Goal: Task Accomplishment & Management: Use online tool/utility

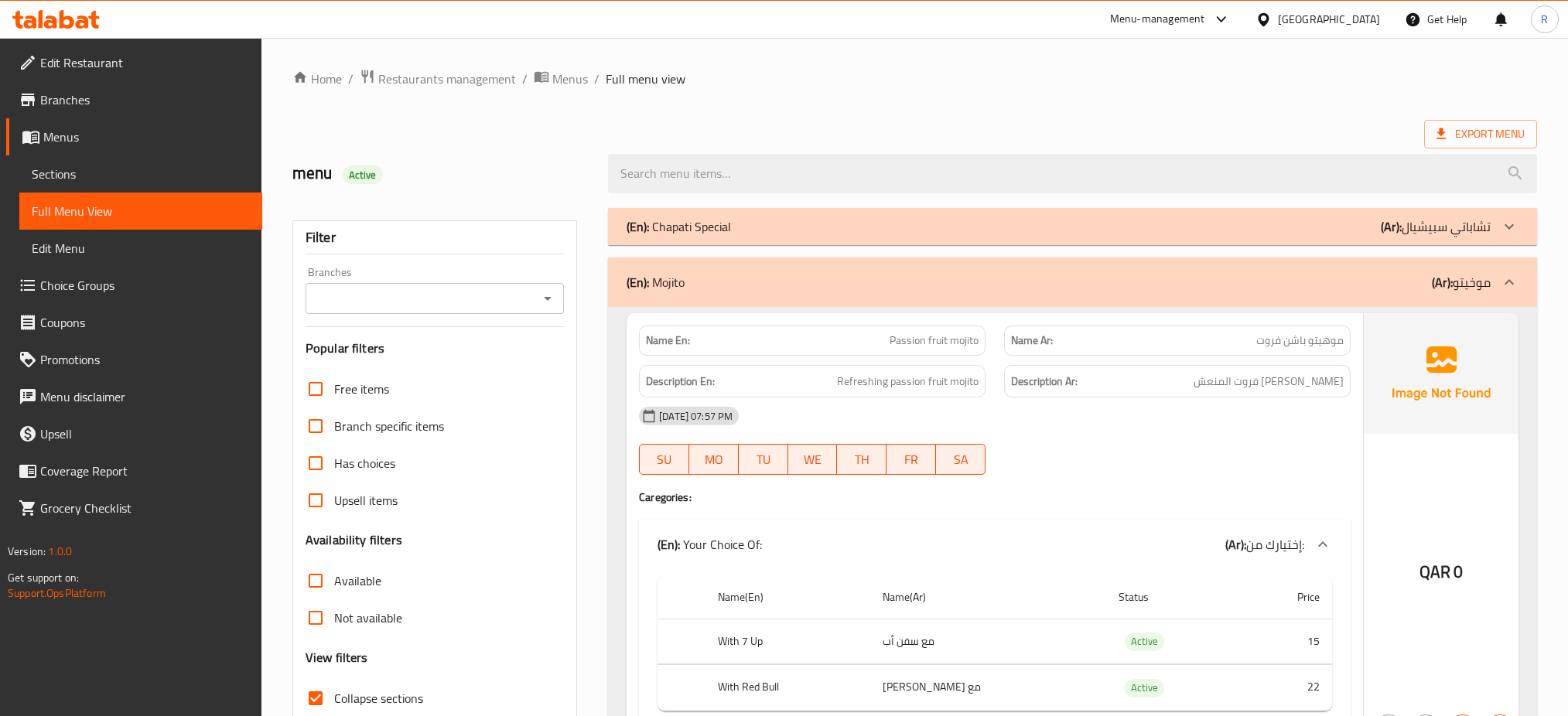
scroll to position [10848, 0]
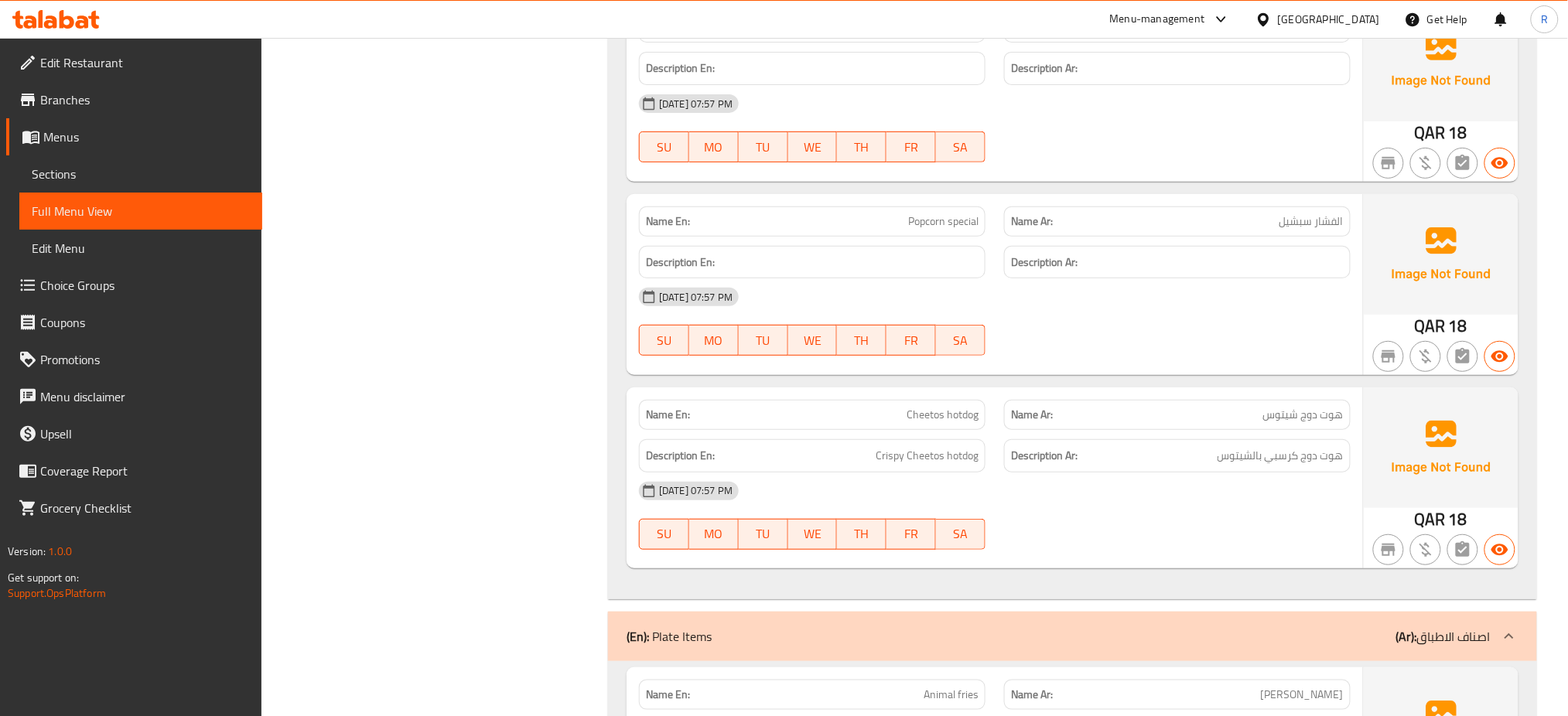
click at [1370, 9] on div "[GEOGRAPHIC_DATA]" at bounding box center [1318, 19] width 149 height 37
click at [1367, 19] on div "[GEOGRAPHIC_DATA]" at bounding box center [1329, 19] width 102 height 17
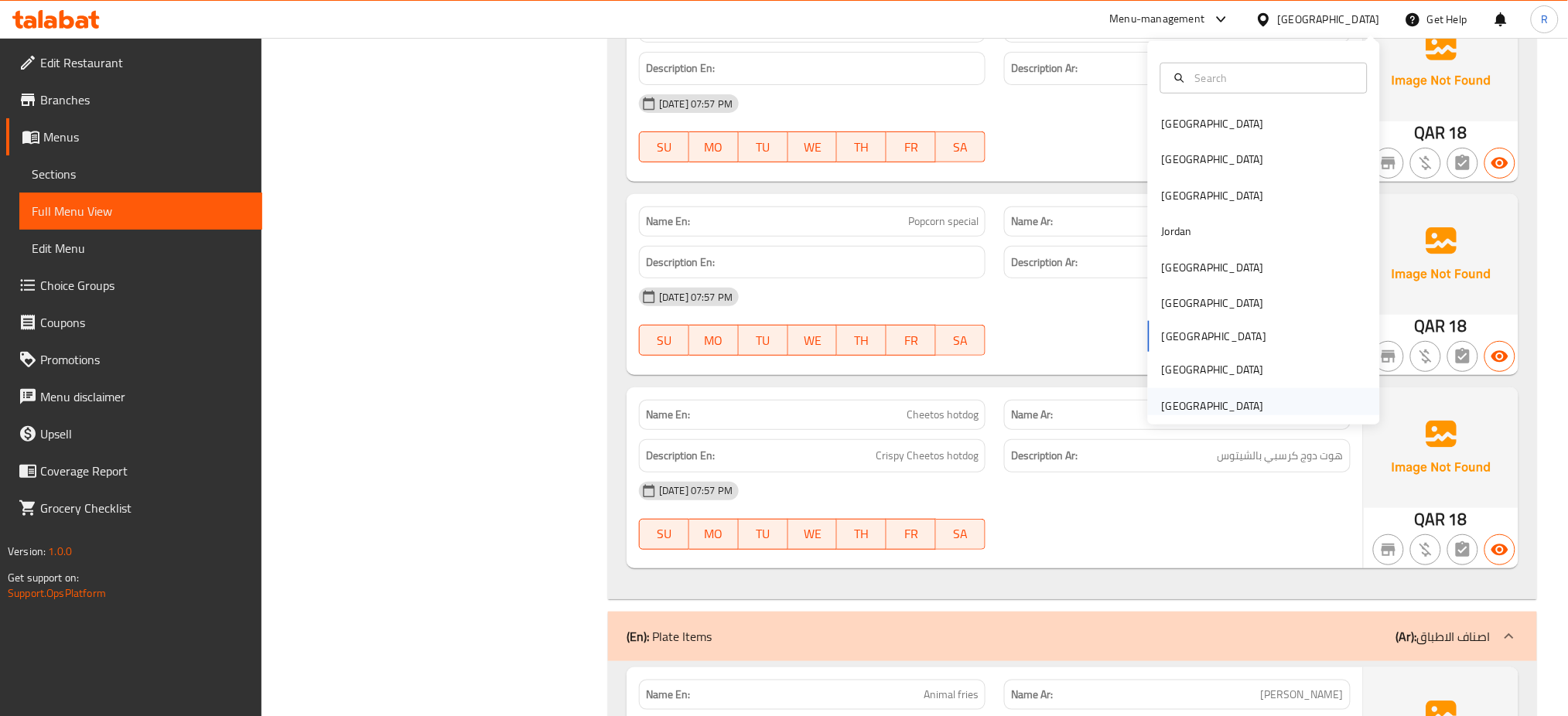
click at [1242, 409] on div "[GEOGRAPHIC_DATA]" at bounding box center [1212, 406] width 102 height 17
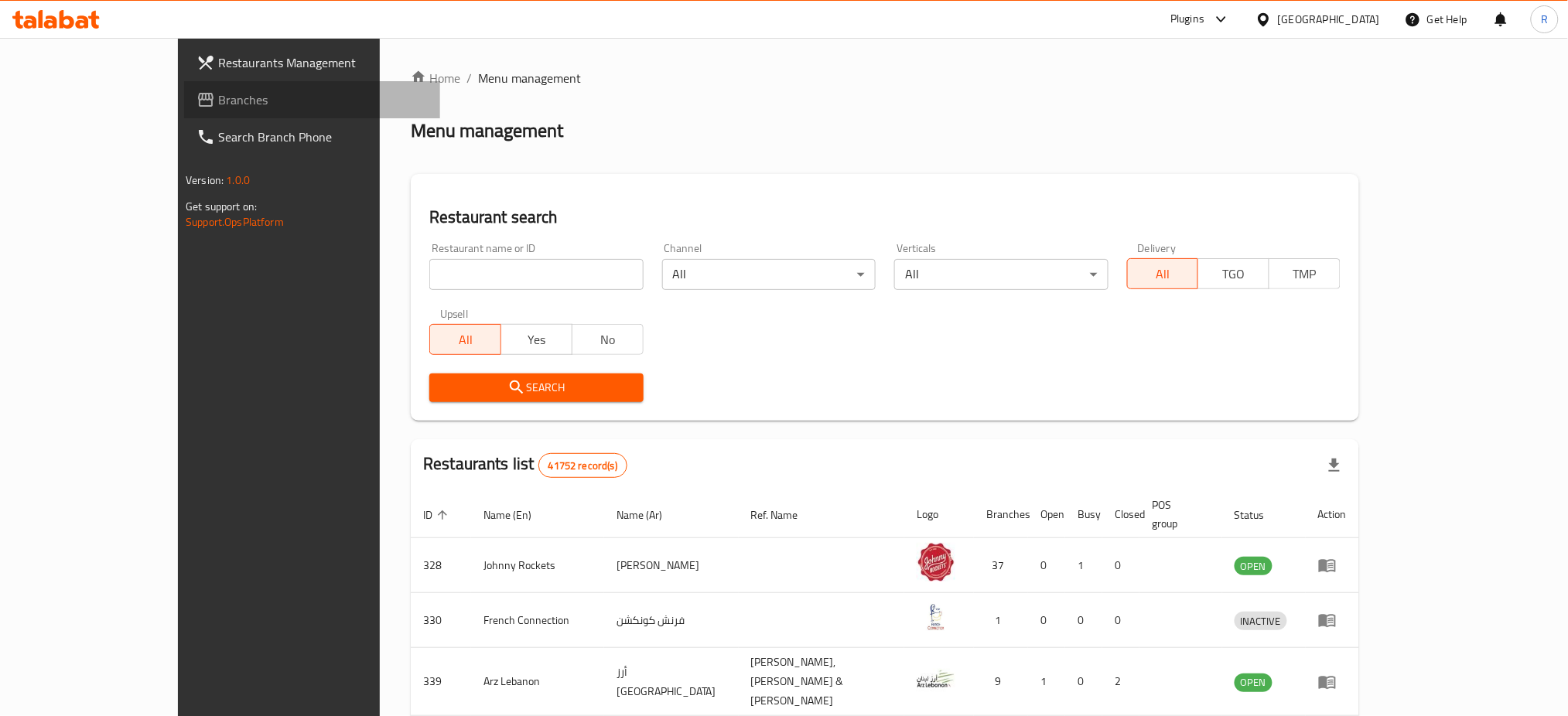
click at [218, 95] on span "Branches" at bounding box center [322, 100] width 210 height 19
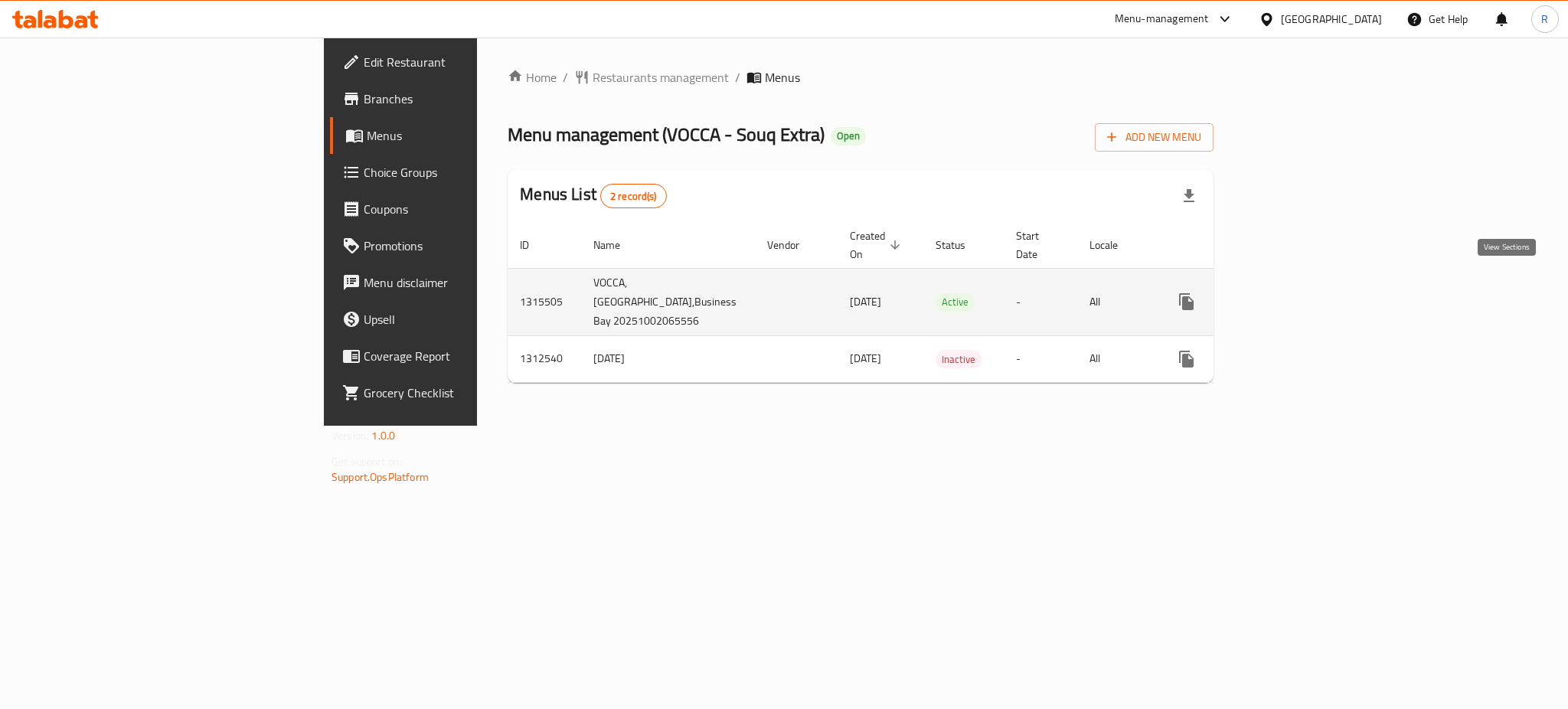
click at [1306, 293] on icon "enhanced table" at bounding box center [1296, 302] width 18 height 18
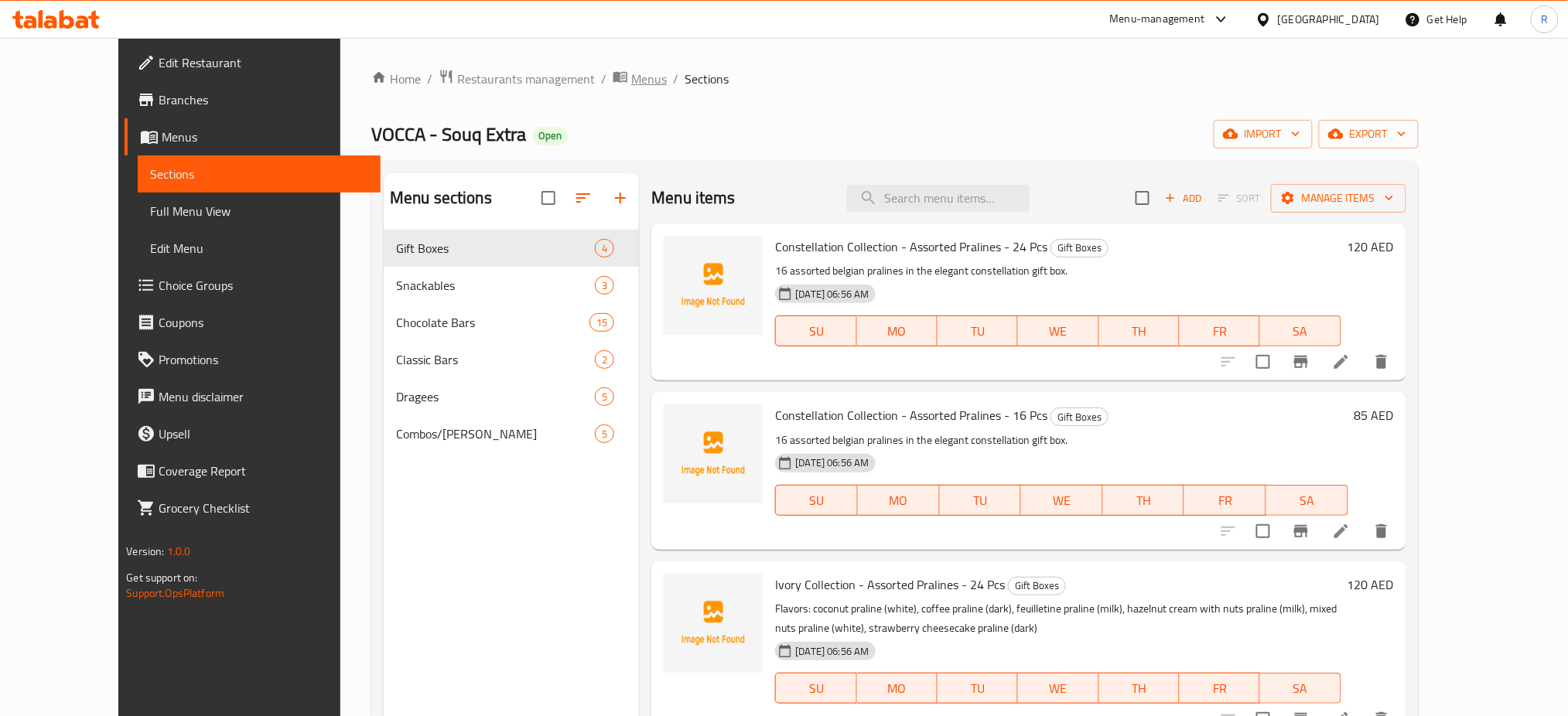
click at [631, 75] on span "Menus" at bounding box center [649, 79] width 36 height 19
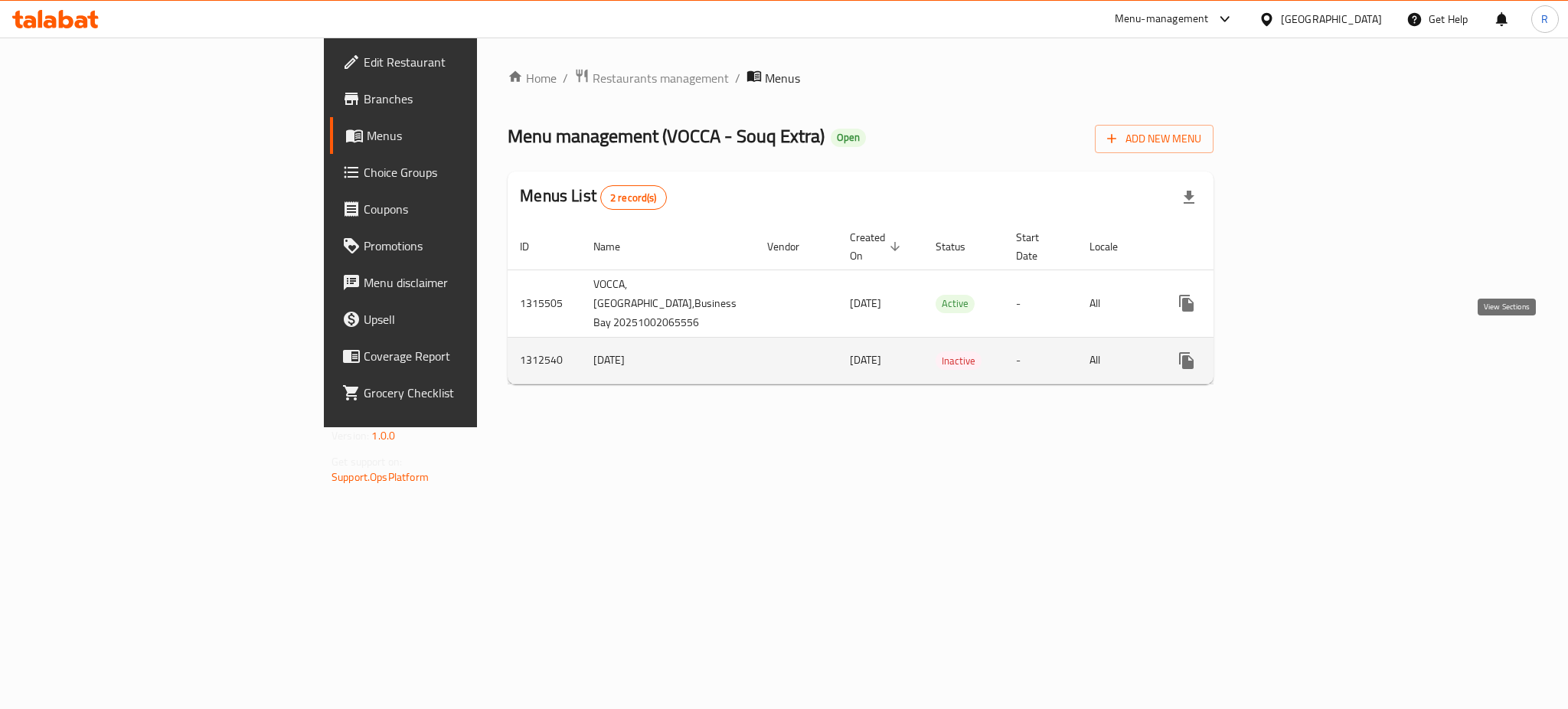
click at [1306, 351] on icon "enhanced table" at bounding box center [1296, 360] width 18 height 18
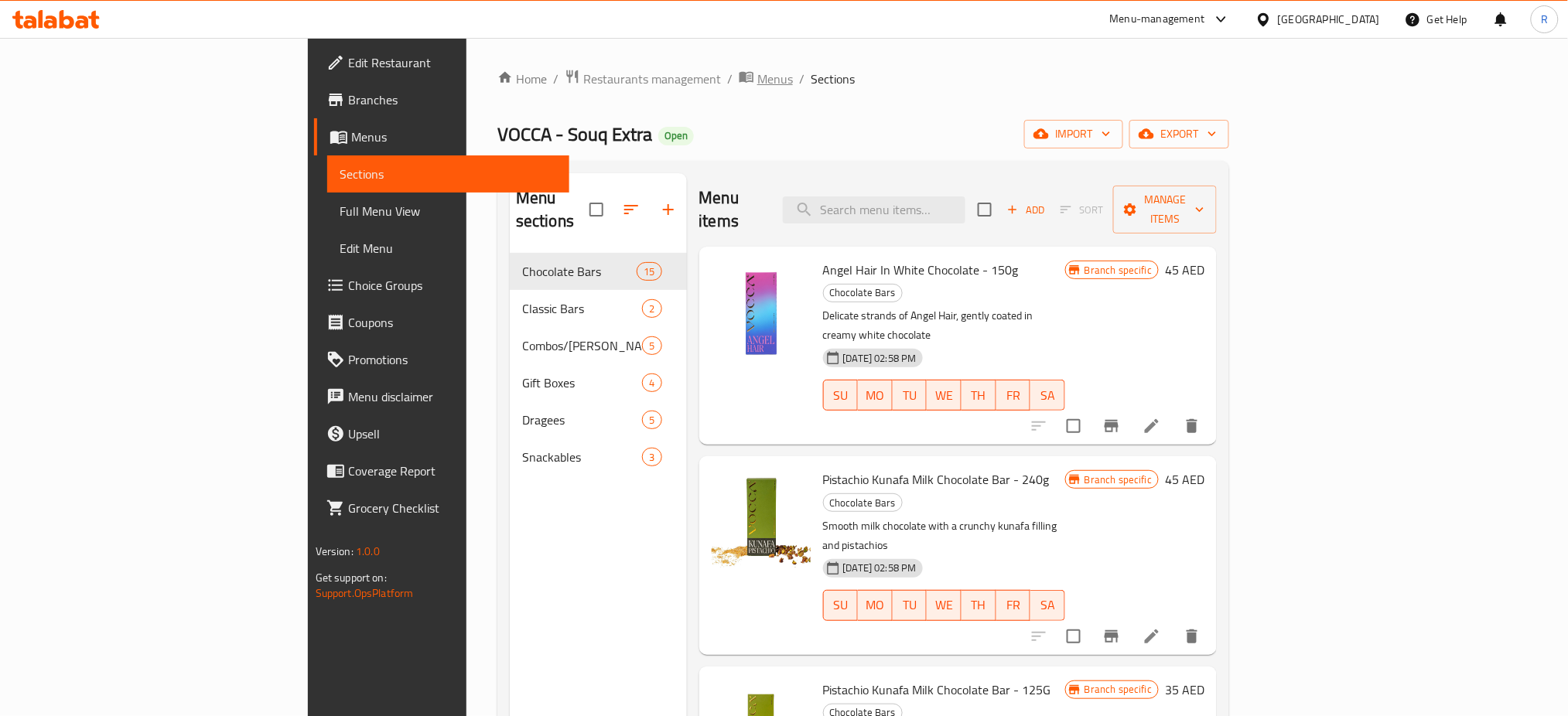
click at [757, 83] on span "Menus" at bounding box center [775, 79] width 36 height 19
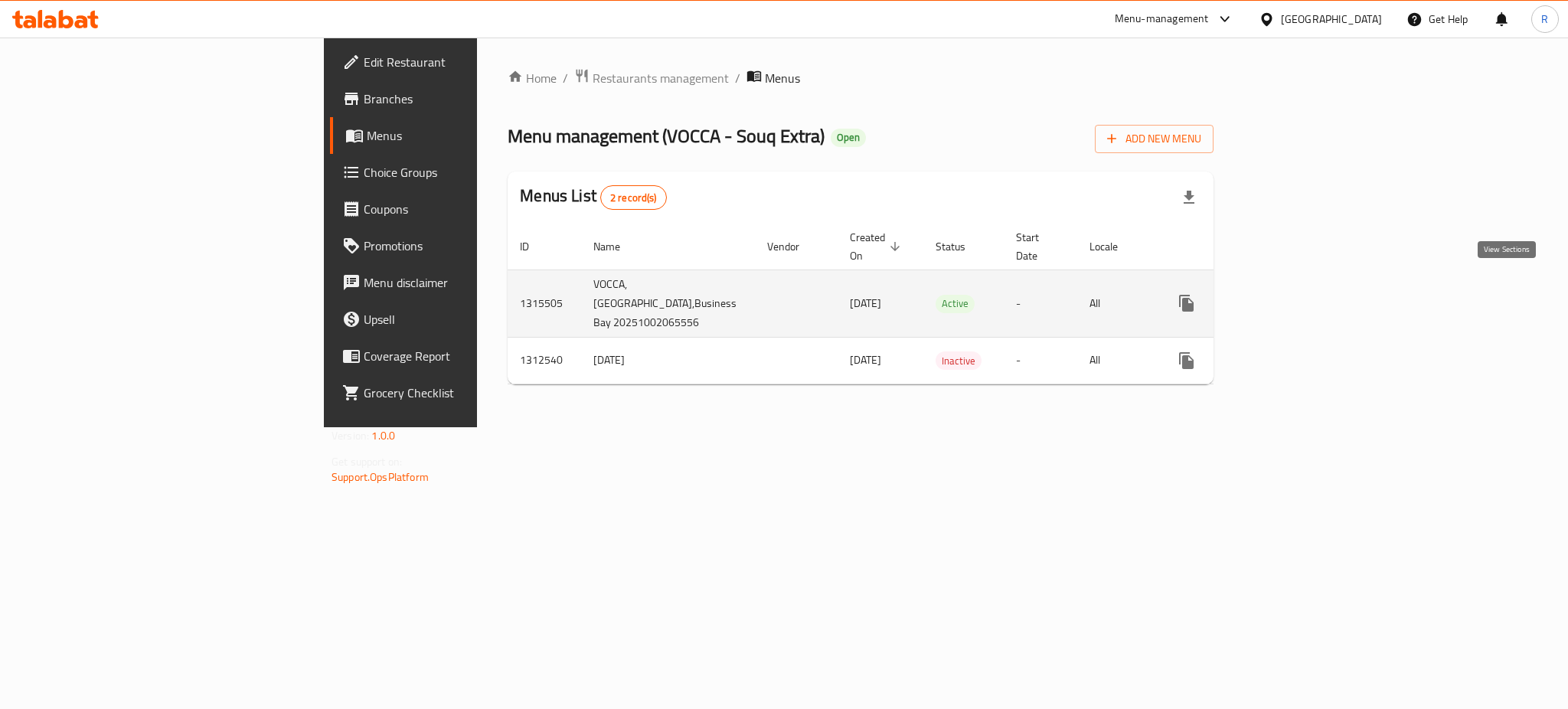
click at [1315, 298] on link "enhanced table" at bounding box center [1297, 303] width 37 height 37
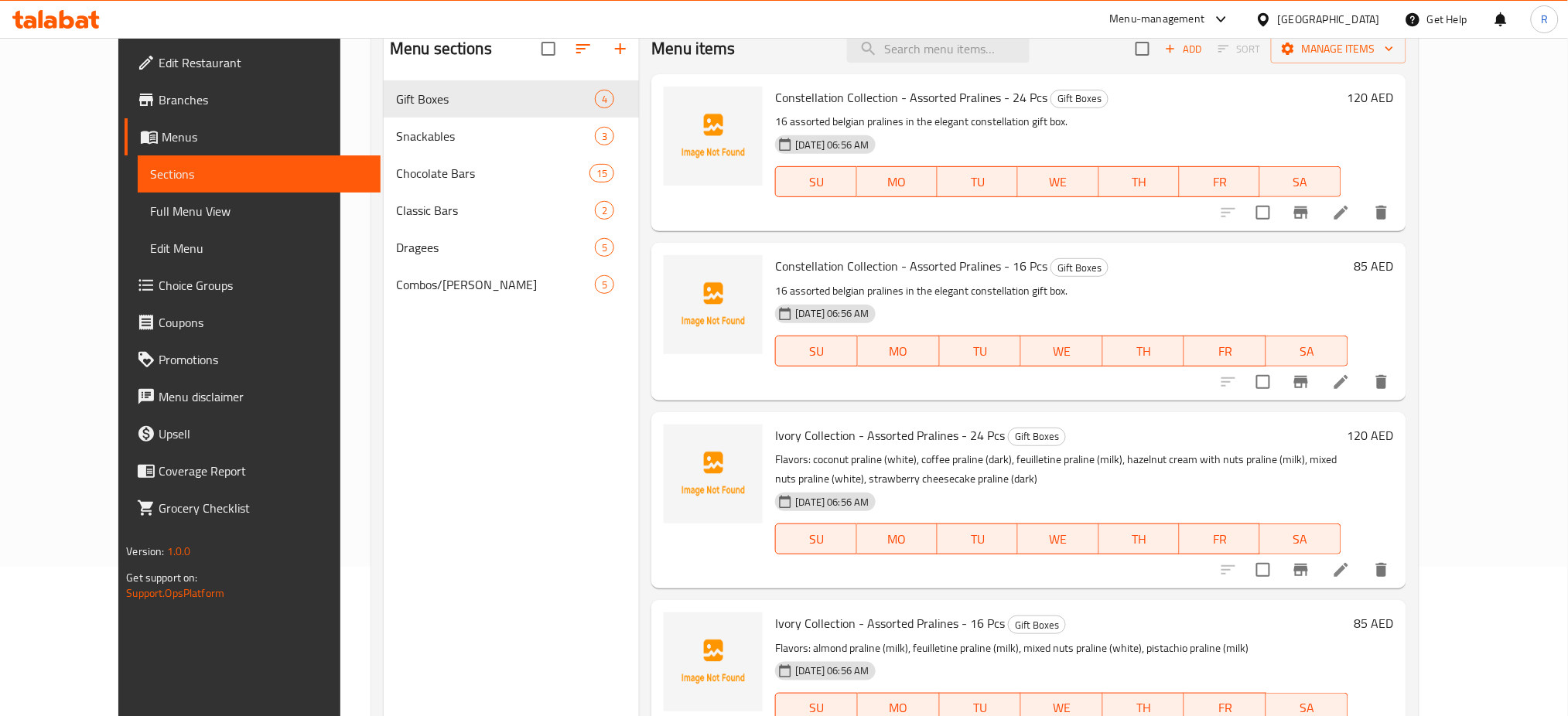
scroll to position [113, 0]
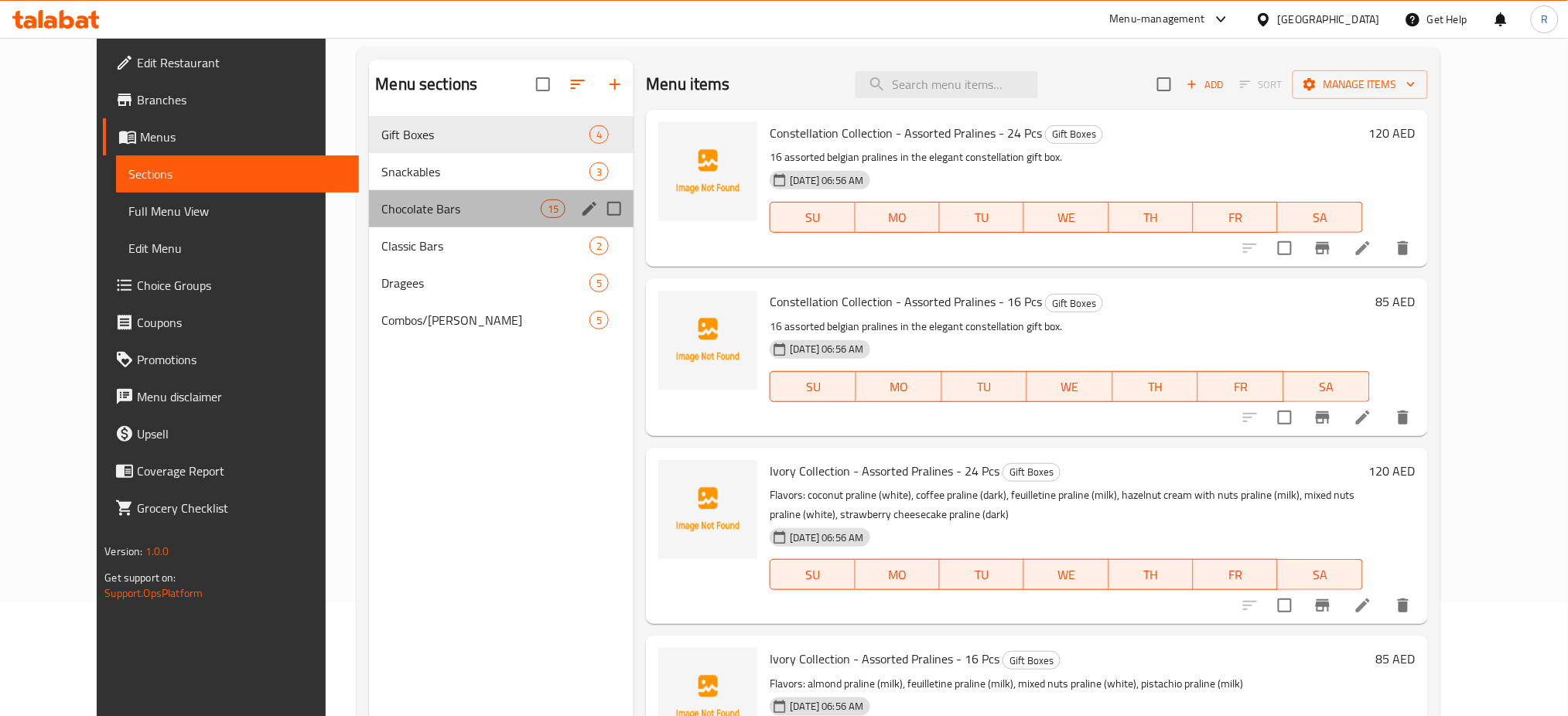
click at [369, 197] on div "Chocolate Bars 15" at bounding box center [501, 209] width 265 height 37
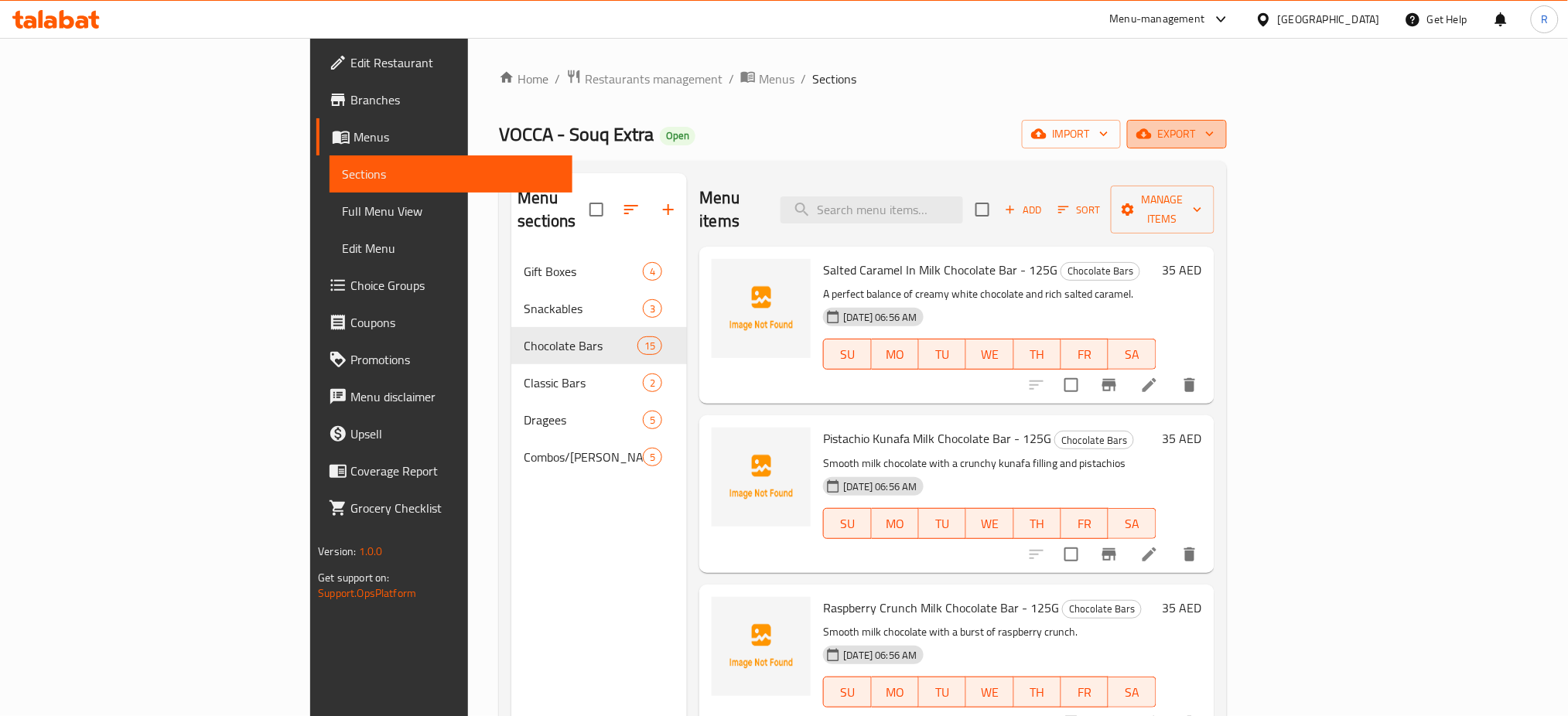
click at [1214, 129] on span "export" at bounding box center [1177, 134] width 75 height 19
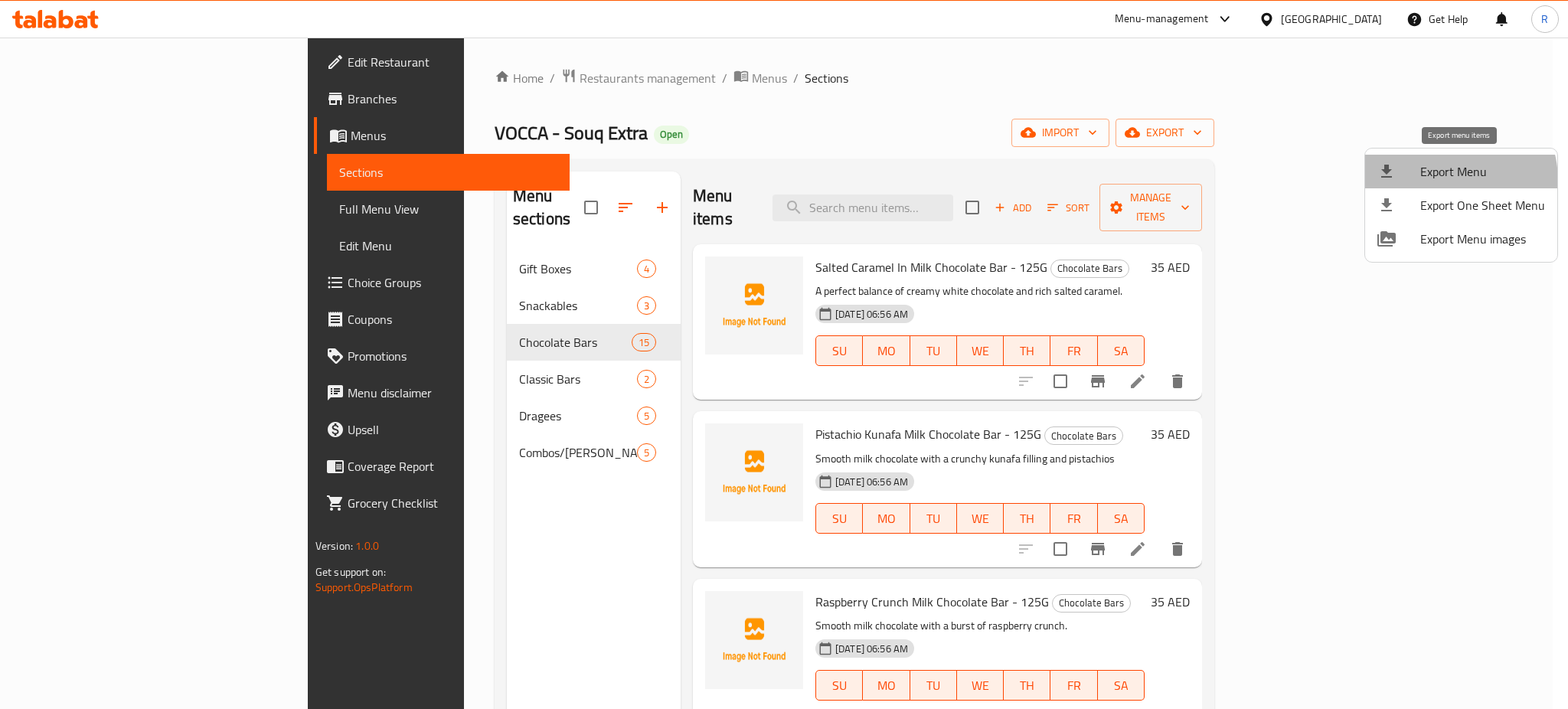
click at [1442, 180] on span "Export Menu" at bounding box center [1482, 171] width 125 height 18
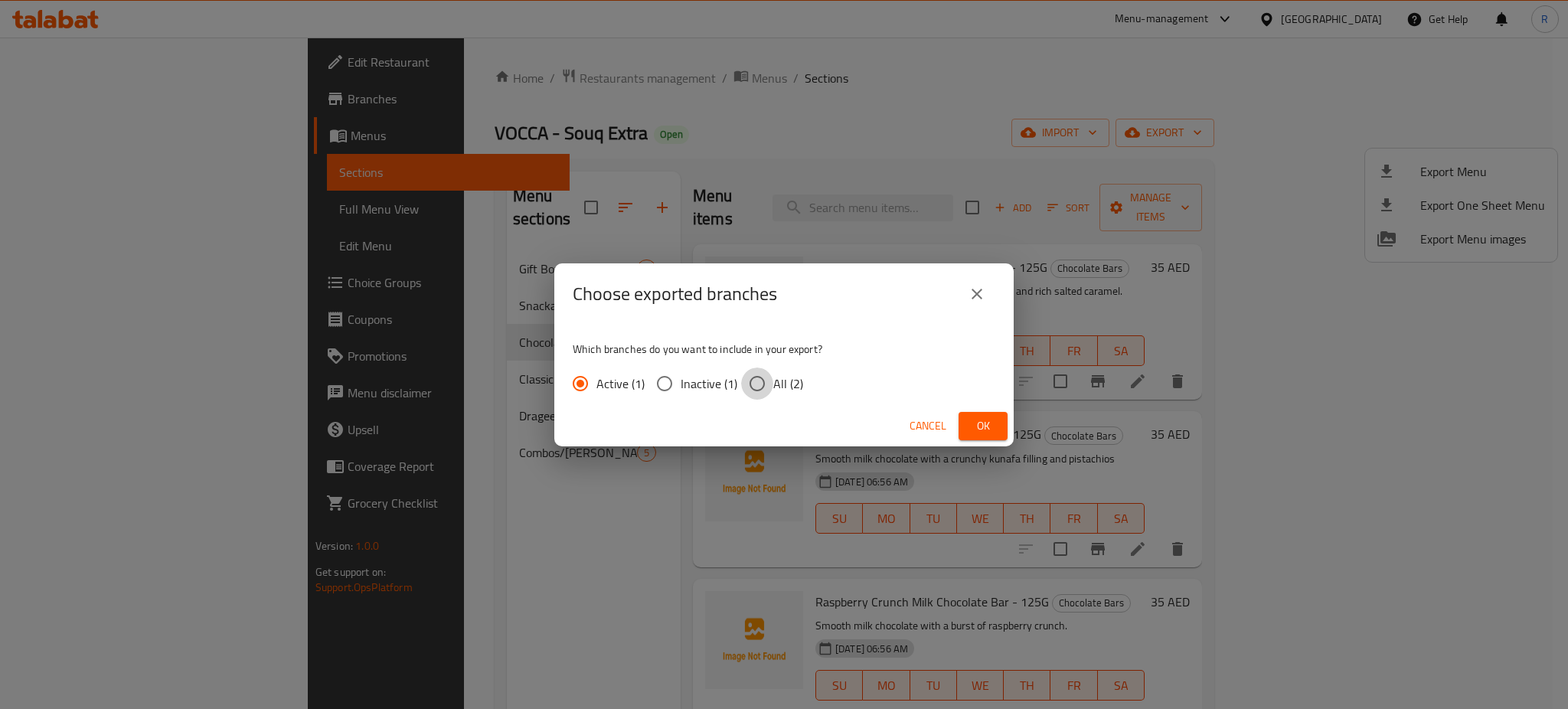
click at [755, 386] on input "All (2)" at bounding box center [757, 383] width 32 height 32
radio input "true"
click at [972, 415] on button "Ok" at bounding box center [983, 426] width 49 height 28
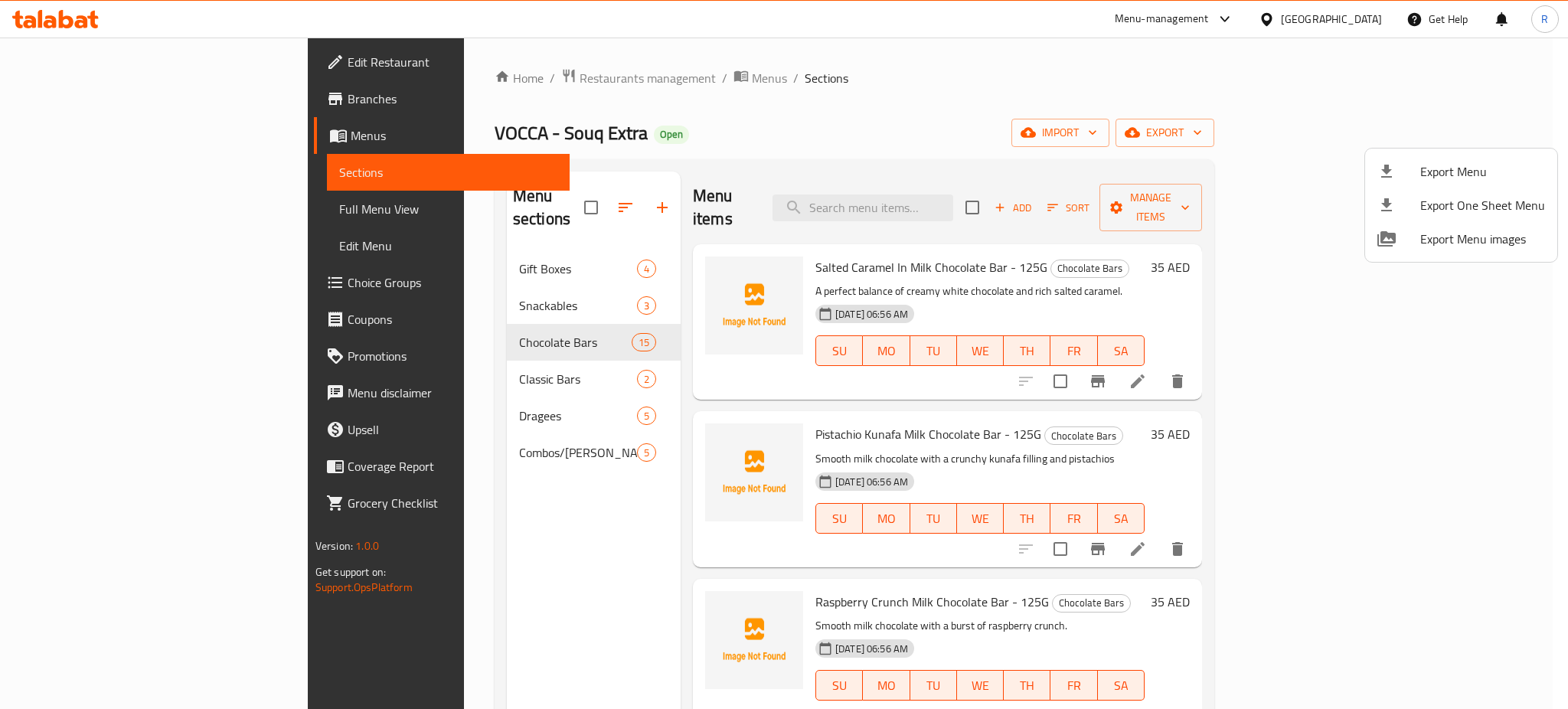
click at [63, 18] on div at bounding box center [784, 354] width 1568 height 709
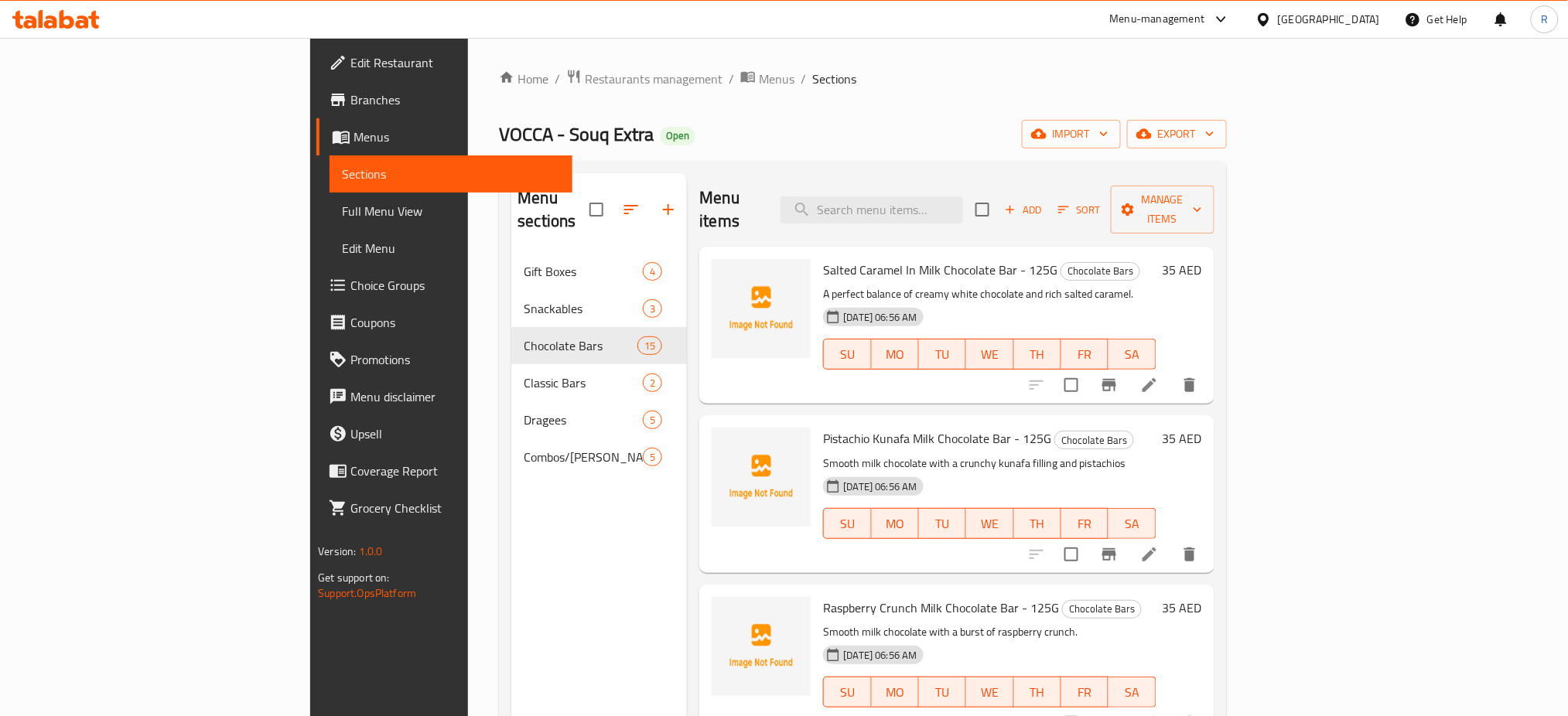
click at [63, 19] on icon at bounding box center [67, 19] width 15 height 19
